Goal: Obtain resource: Download file/media

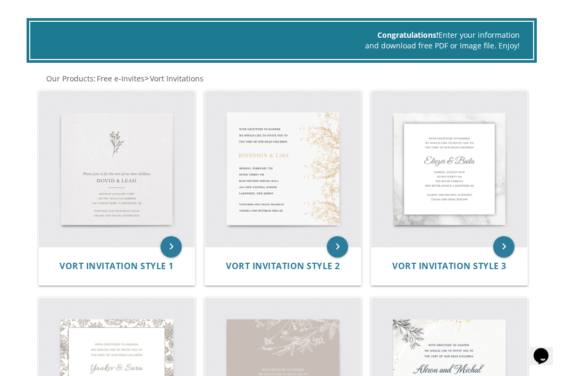
scroll to position [192, 0]
click at [76, 163] on img at bounding box center [117, 169] width 156 height 156
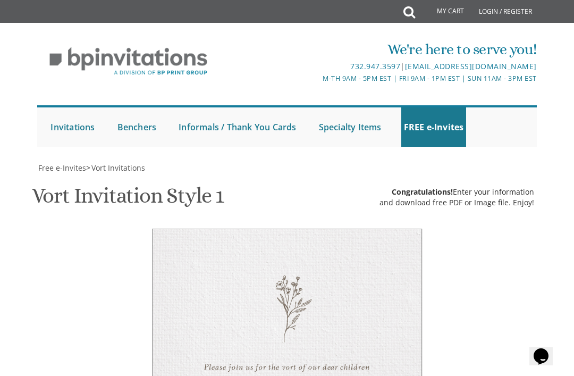
scroll to position [218, 0]
